Goal: Find specific page/section: Find specific page/section

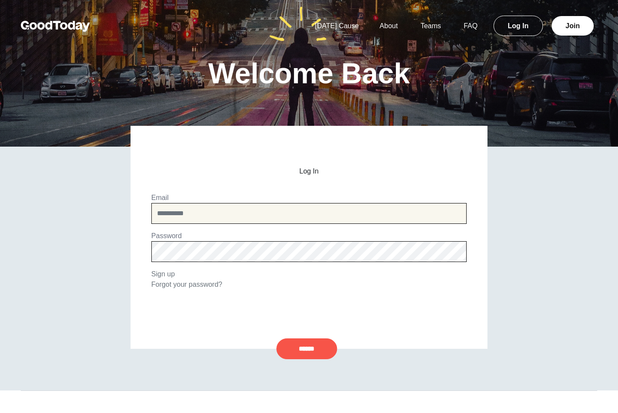
type input "**********"
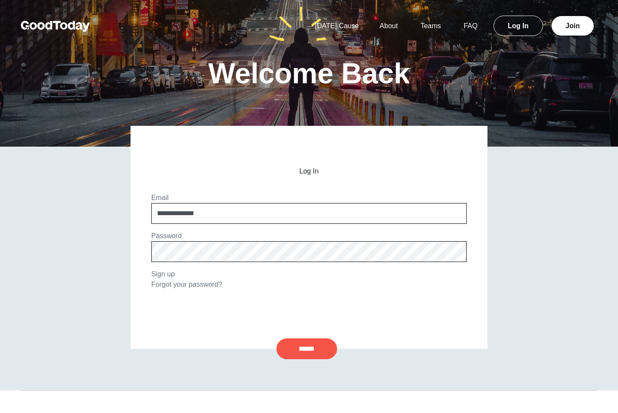
click at [306, 348] on input "******" at bounding box center [306, 348] width 61 height 21
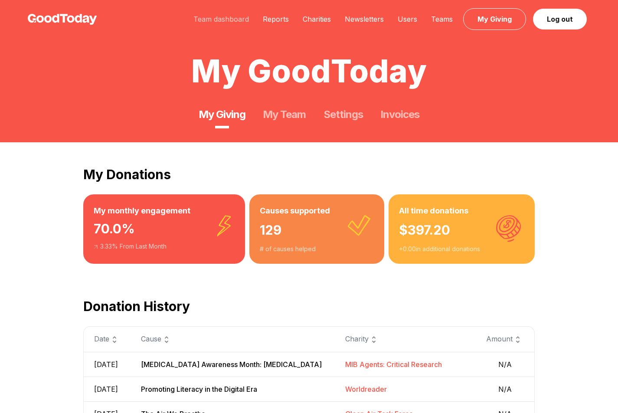
click at [228, 21] on link "Team dashboard" at bounding box center [220, 19] width 69 height 9
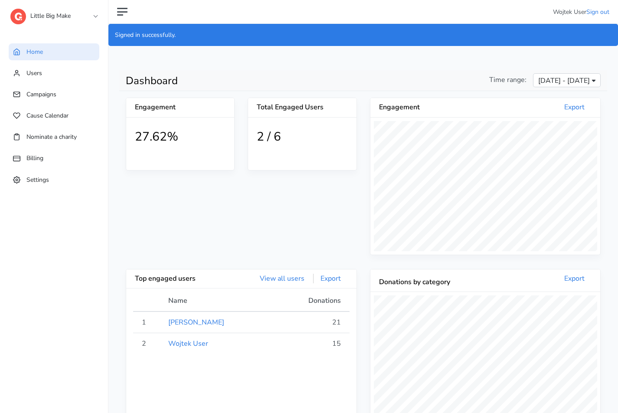
scroll to position [160, 230]
click at [79, 100] on link "Campaigns" at bounding box center [54, 94] width 91 height 17
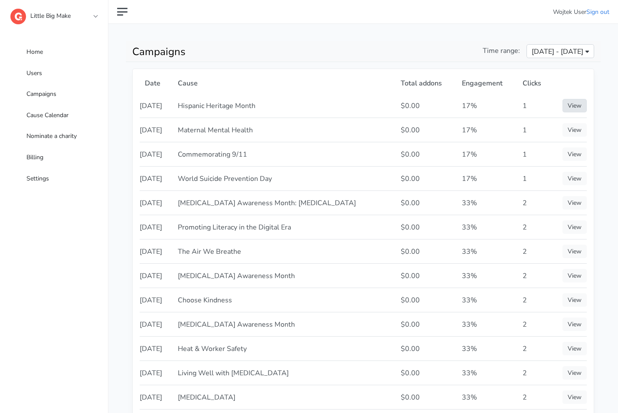
click at [574, 102] on link "View" at bounding box center [574, 105] width 24 height 13
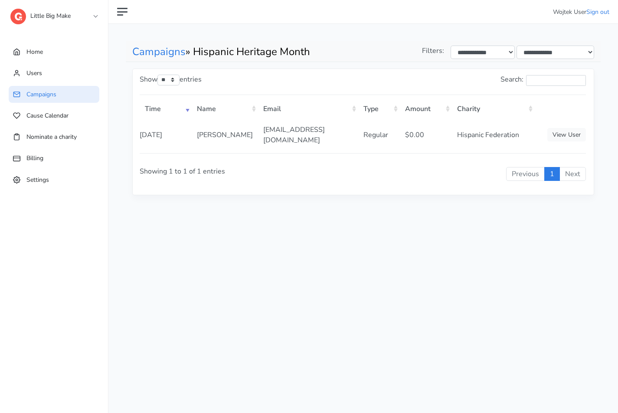
click at [377, 70] on div "Search:" at bounding box center [477, 82] width 217 height 26
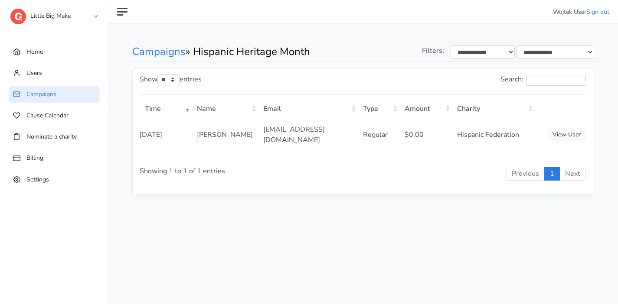
drag, startPoint x: 77, startPoint y: 30, endPoint x: 123, endPoint y: 20, distance: 47.6
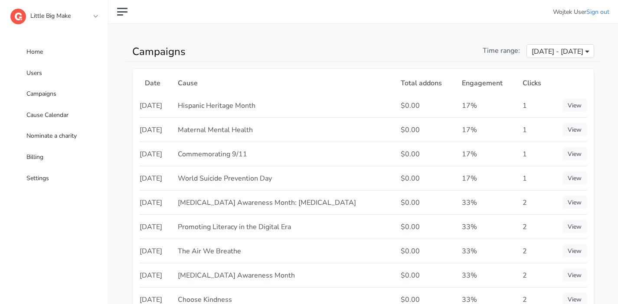
click at [430, 86] on th "Total addons" at bounding box center [425, 83] width 61 height 22
drag, startPoint x: 430, startPoint y: 86, endPoint x: 412, endPoint y: 83, distance: 18.0
click at [412, 83] on th "Total addons" at bounding box center [425, 83] width 61 height 22
copy th "Total addons"
click at [296, 109] on td "Hispanic Heritage Month" at bounding box center [284, 106] width 223 height 24
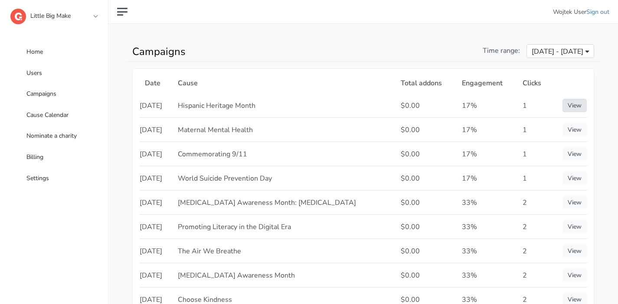
click at [583, 103] on link "View" at bounding box center [574, 105] width 24 height 13
